Goal: Navigation & Orientation: Find specific page/section

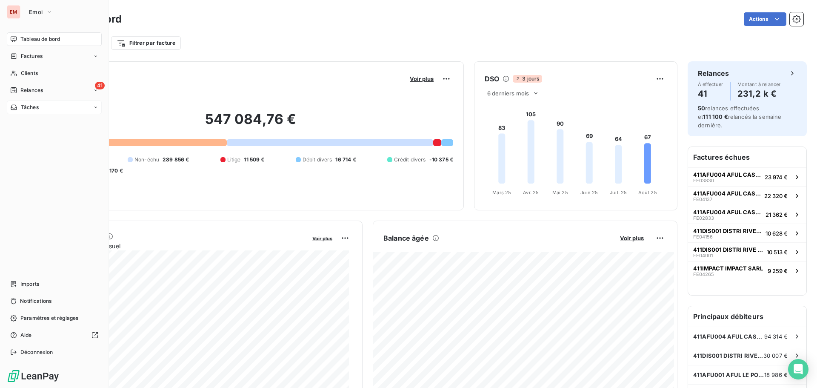
click at [22, 107] on span "Tâches" at bounding box center [30, 107] width 18 height 8
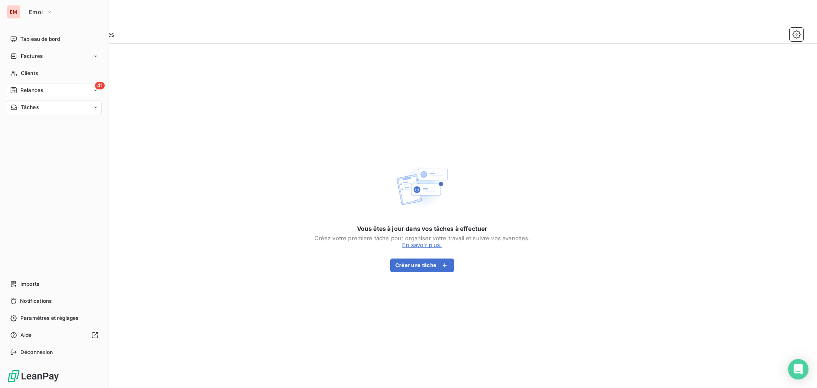
click at [24, 90] on span "Relances" at bounding box center [31, 90] width 23 height 8
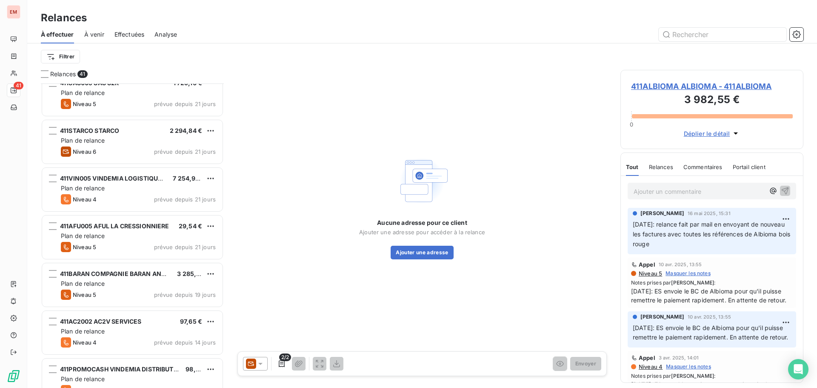
scroll to position [86, 0]
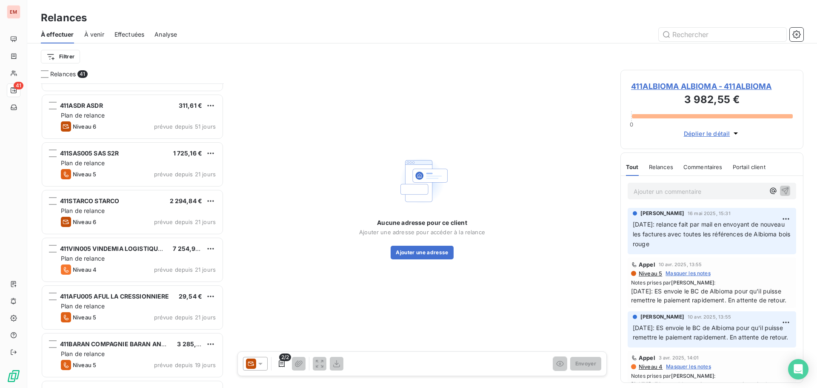
click at [131, 37] on span "Effectuées" at bounding box center [129, 34] width 30 height 9
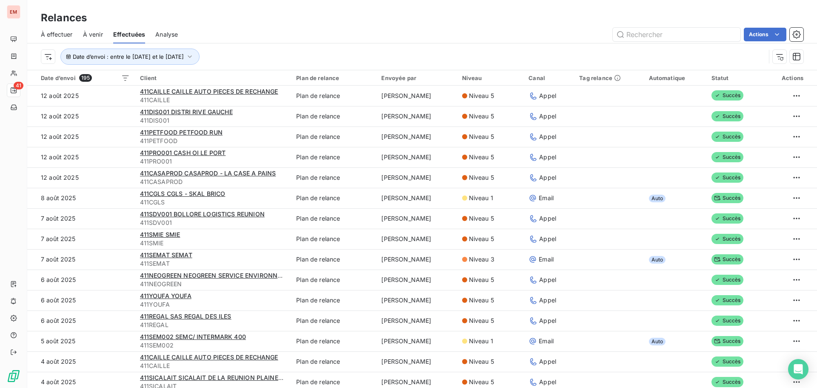
click at [49, 37] on span "À effectuer" at bounding box center [57, 34] width 32 height 9
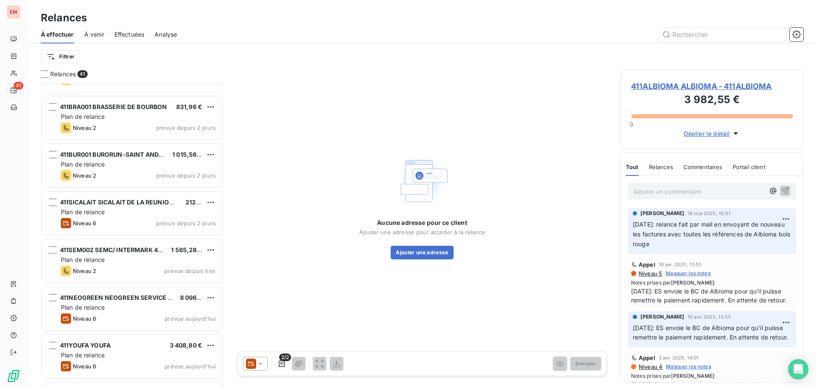
scroll to position [1650, 0]
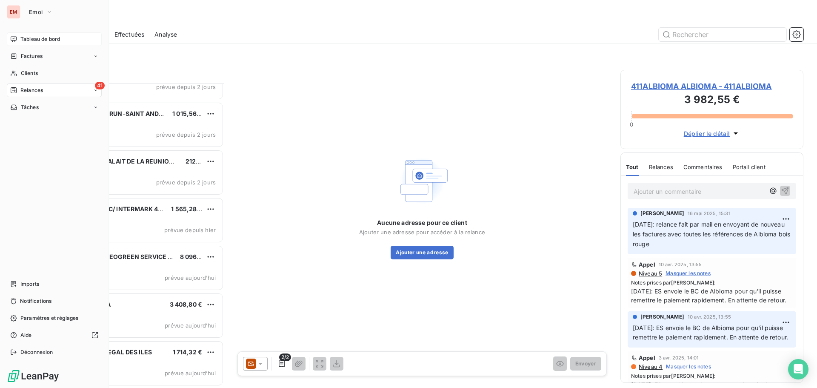
click at [37, 40] on span "Tableau de bord" at bounding box center [40, 39] width 40 height 8
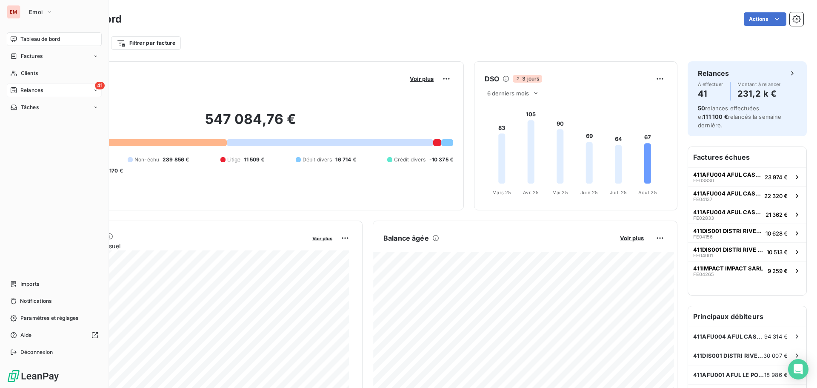
click at [13, 92] on icon at bounding box center [13, 90] width 7 height 7
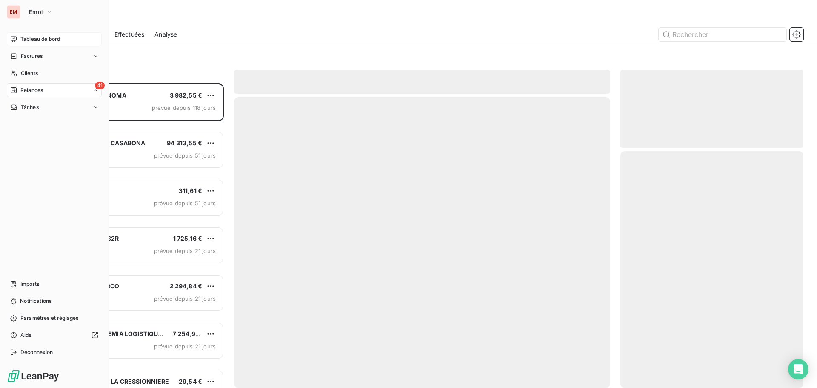
scroll to position [298, 177]
